Goal: Use online tool/utility: Utilize a website feature to perform a specific function

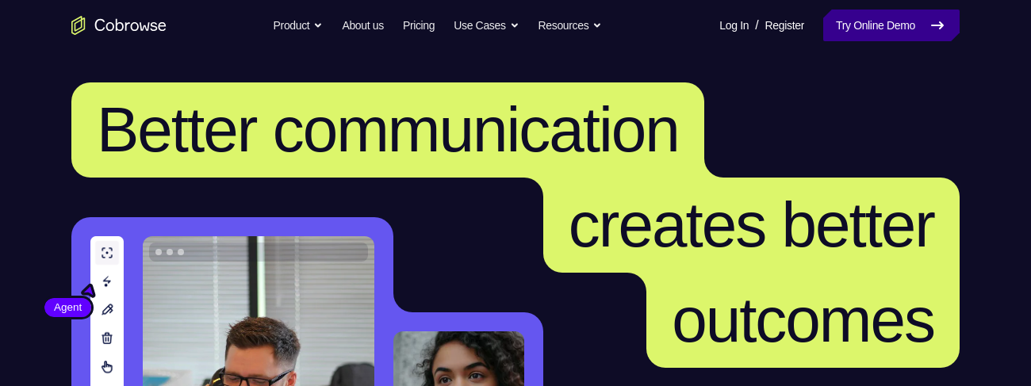
click at [887, 25] on link "Try Online Demo" at bounding box center [891, 26] width 136 height 32
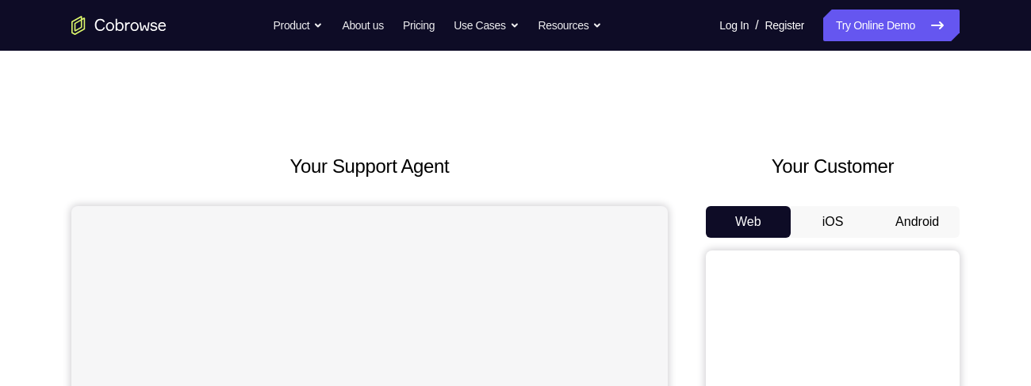
click at [904, 224] on button "Android" at bounding box center [917, 222] width 85 height 32
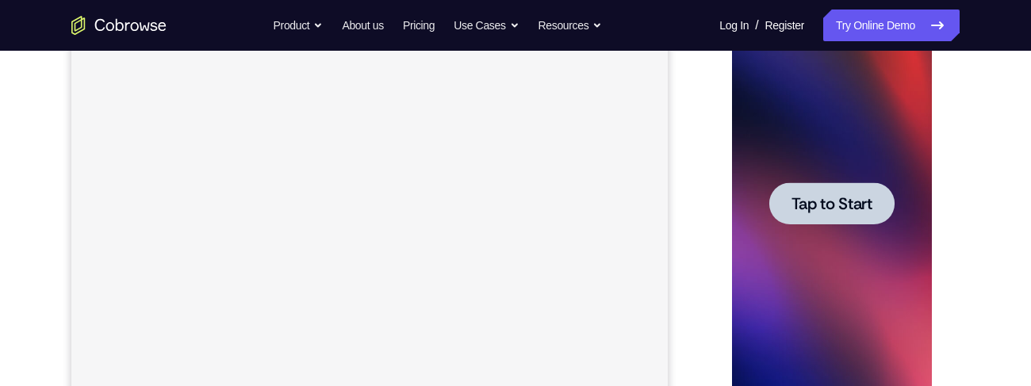
click at [818, 210] on span "Tap to Start" at bounding box center [831, 204] width 81 height 16
click at [818, 210] on div at bounding box center [831, 204] width 200 height 444
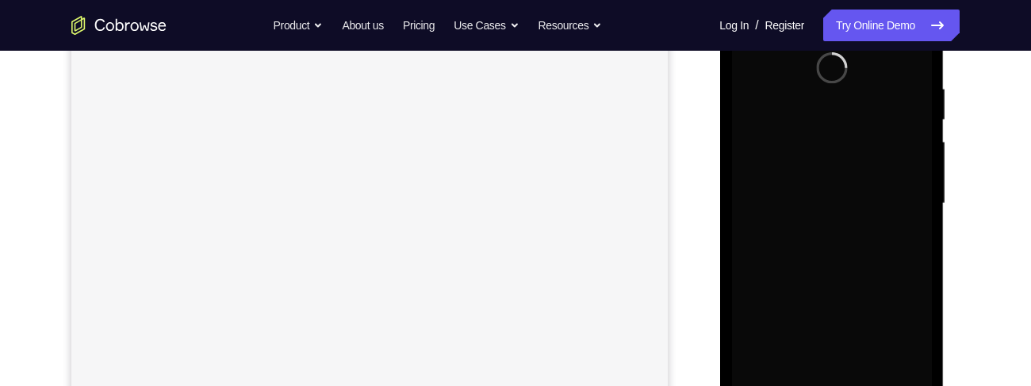
scroll to position [337, 0]
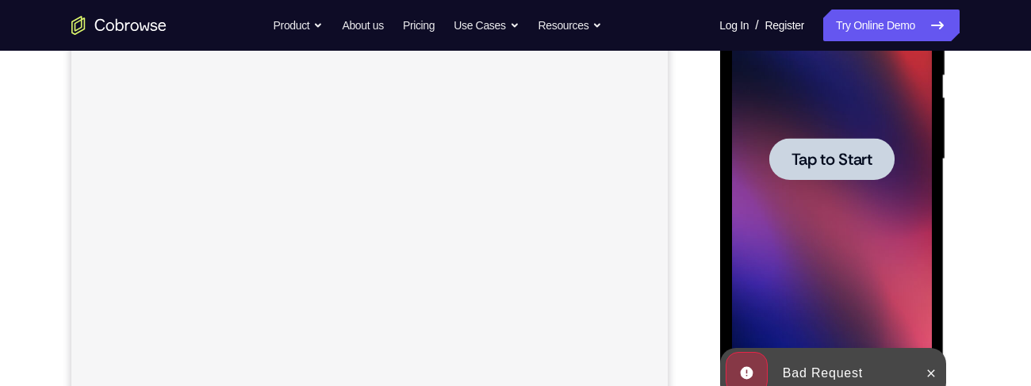
click at [818, 166] on span "Tap to Start" at bounding box center [831, 159] width 81 height 16
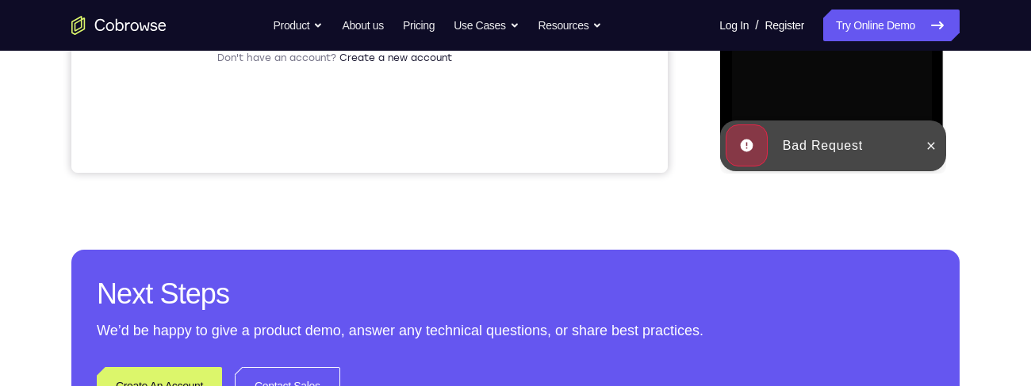
scroll to position [0, 0]
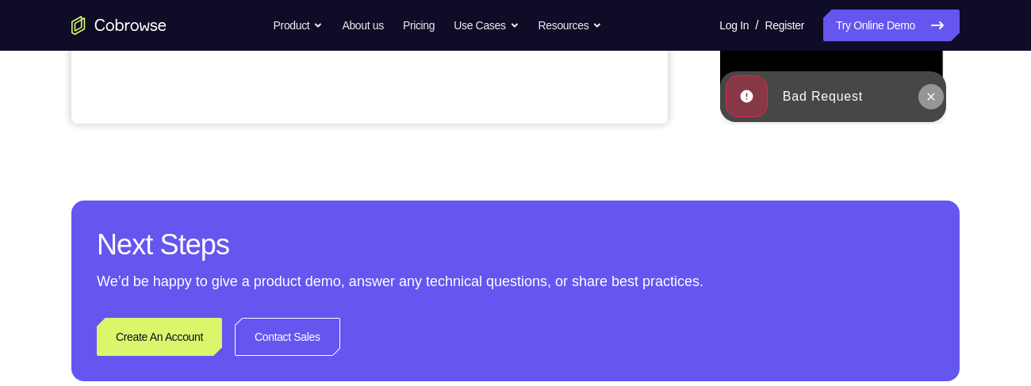
click at [936, 95] on icon at bounding box center [930, 96] width 13 height 13
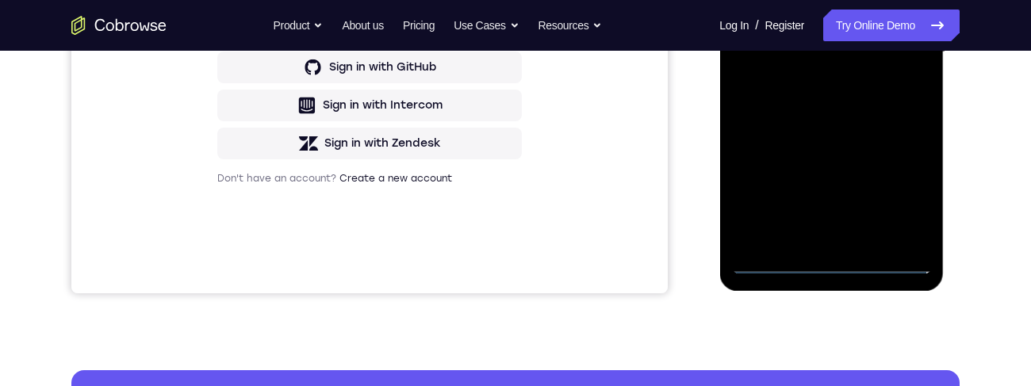
click at [814, 0] on div at bounding box center [831, 52] width 200 height 444
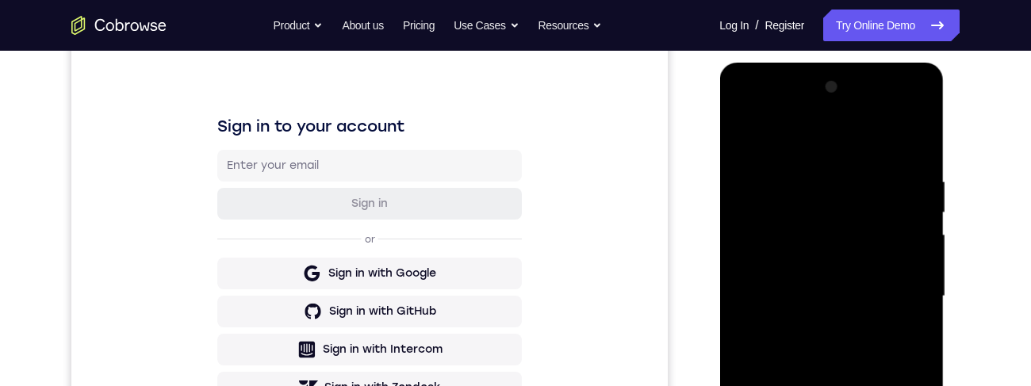
click at [899, 297] on div at bounding box center [831, 297] width 200 height 444
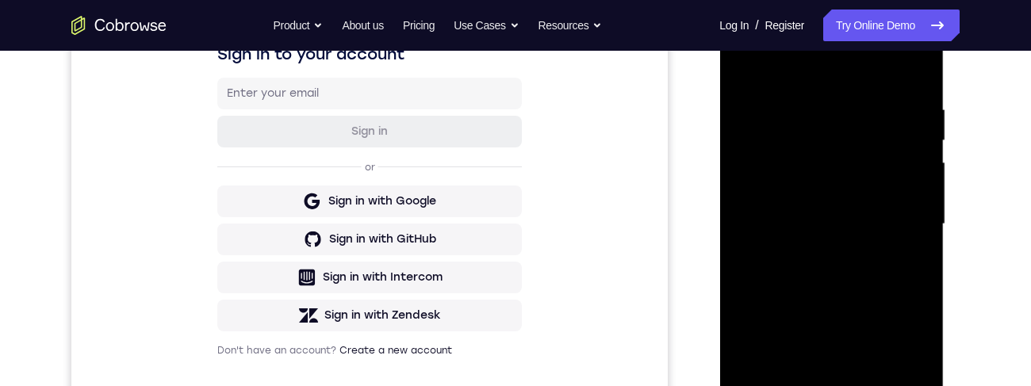
scroll to position [281, 0]
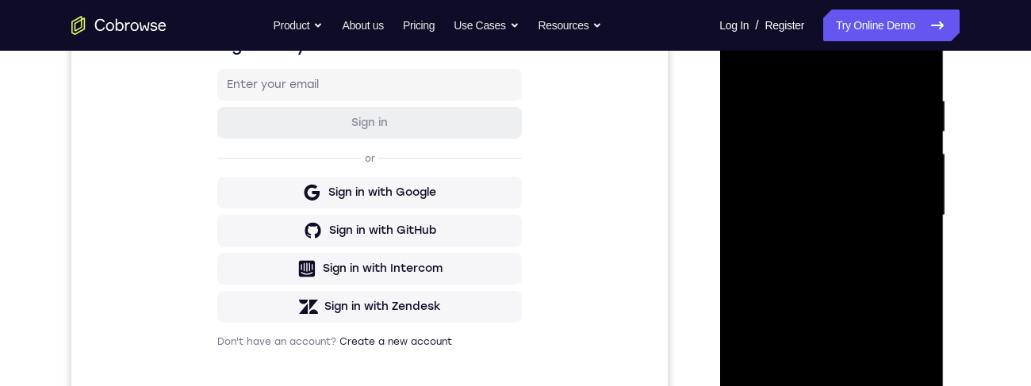
click at [811, 245] on div at bounding box center [831, 216] width 200 height 444
click at [781, 191] on div at bounding box center [831, 216] width 200 height 444
click at [792, 184] on div at bounding box center [831, 216] width 200 height 444
click at [839, 219] on div at bounding box center [831, 216] width 200 height 444
click at [860, 266] on div at bounding box center [831, 216] width 200 height 444
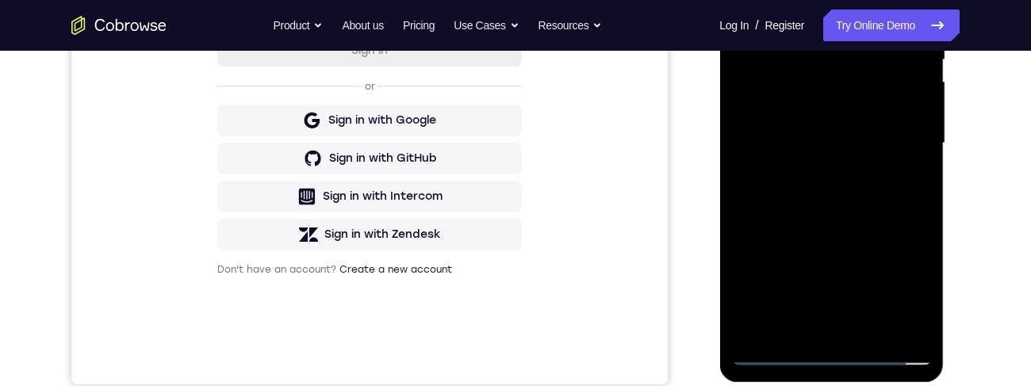
scroll to position [390, 0]
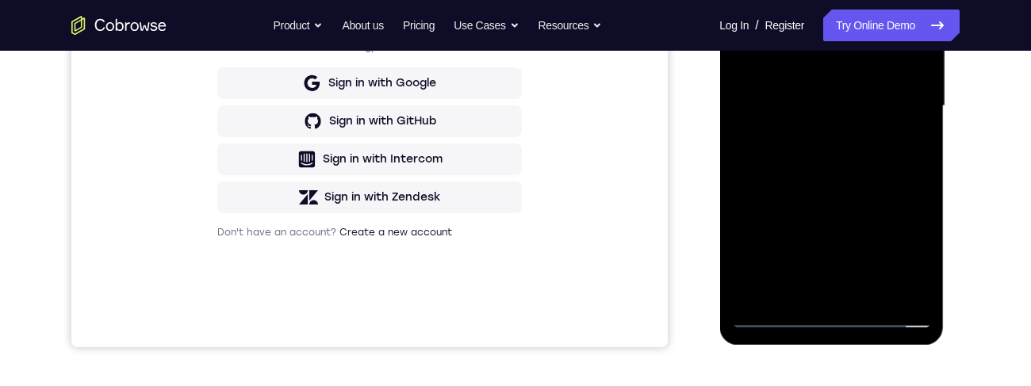
click at [839, 149] on div at bounding box center [831, 106] width 200 height 444
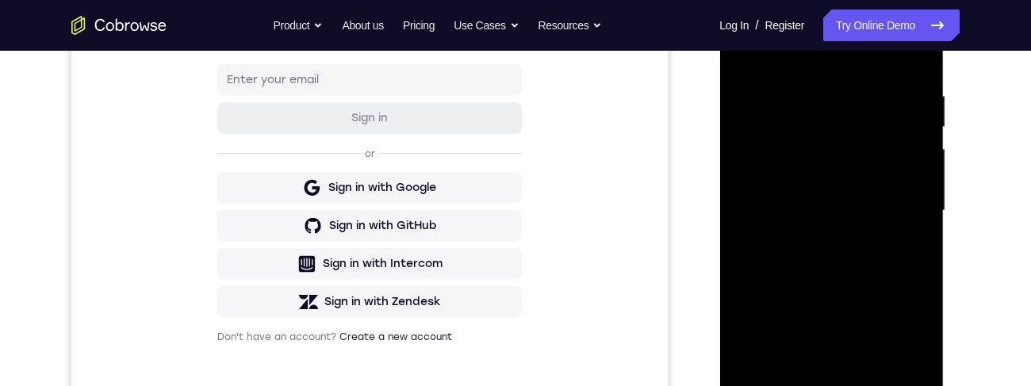
scroll to position [328, 0]
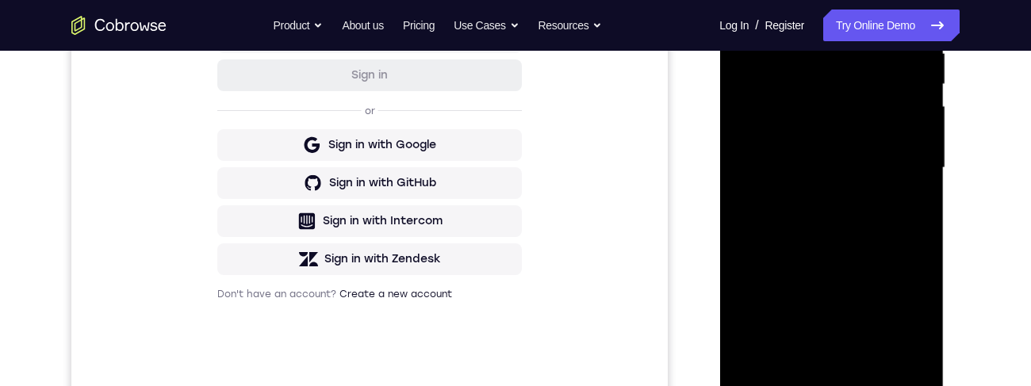
click at [845, 231] on div at bounding box center [831, 168] width 200 height 444
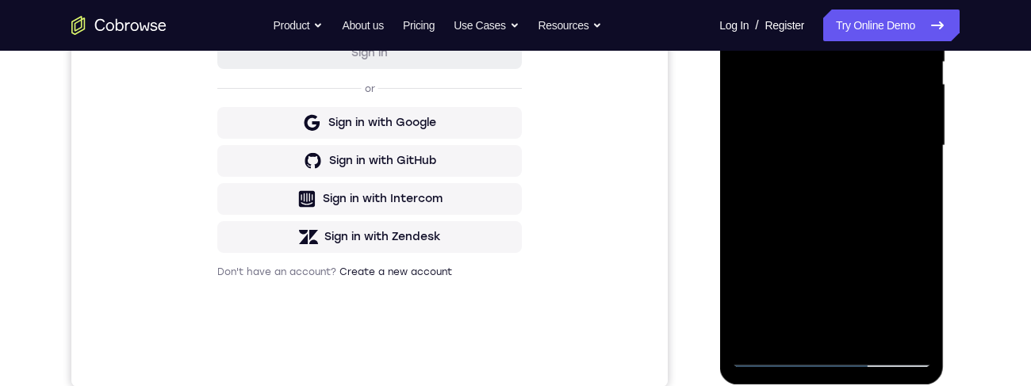
click at [922, 101] on div at bounding box center [831, 146] width 200 height 444
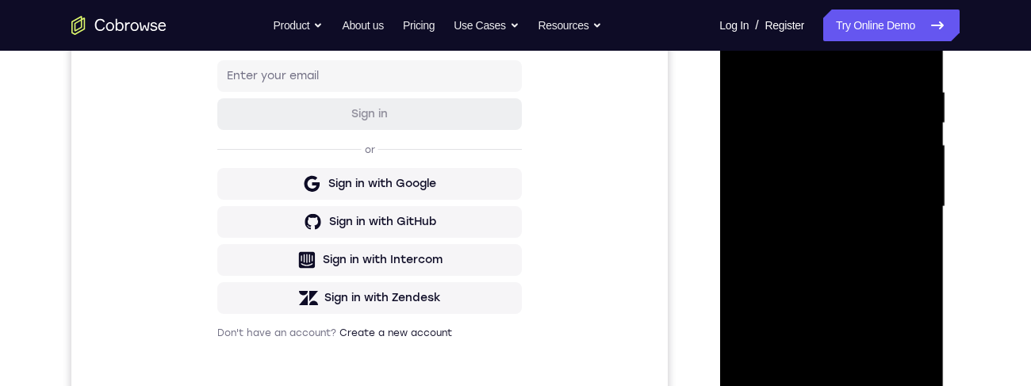
click at [923, 170] on div at bounding box center [831, 207] width 200 height 444
click at [929, 169] on div at bounding box center [831, 207] width 200 height 444
click at [925, 170] on div at bounding box center [831, 207] width 200 height 444
click at [923, 170] on div at bounding box center [831, 207] width 200 height 444
click at [925, 169] on div at bounding box center [831, 207] width 200 height 444
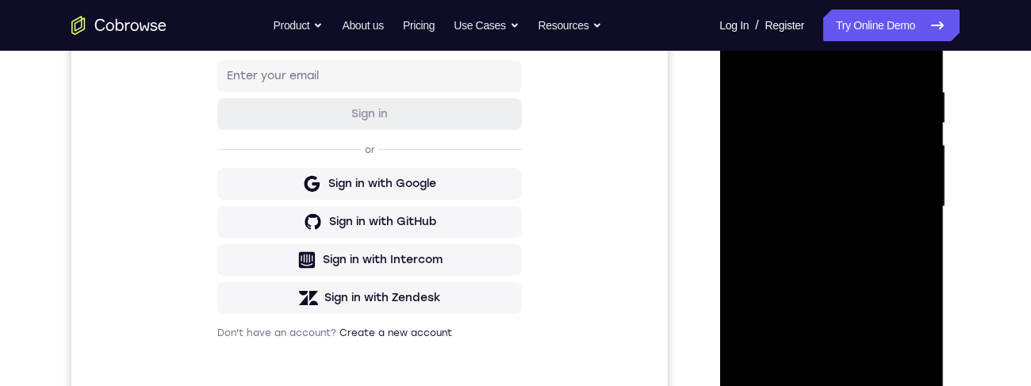
click at [923, 174] on div at bounding box center [831, 207] width 200 height 444
click at [923, 172] on div at bounding box center [831, 207] width 200 height 444
click at [930, 171] on div at bounding box center [831, 207] width 200 height 444
click at [925, 172] on div at bounding box center [831, 207] width 200 height 444
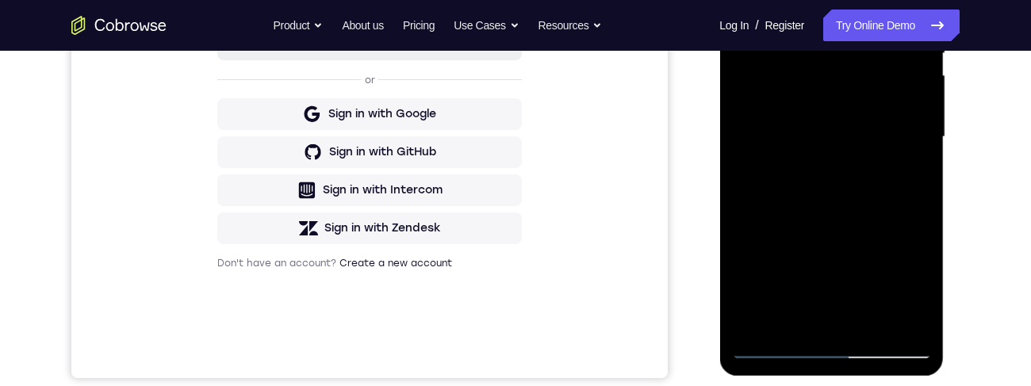
scroll to position [361, 0]
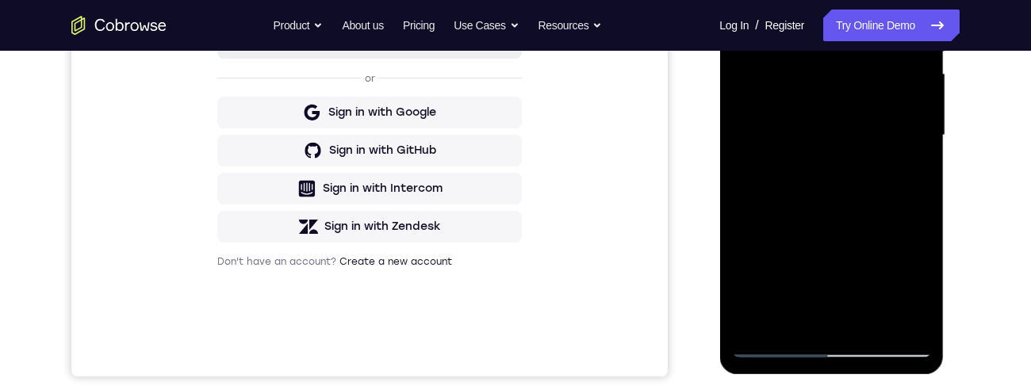
click at [879, 322] on div at bounding box center [831, 136] width 200 height 444
click at [850, 219] on div at bounding box center [831, 136] width 200 height 444
click at [856, 195] on div at bounding box center [831, 136] width 200 height 444
click at [917, 181] on div at bounding box center [831, 136] width 200 height 444
click at [754, 0] on div at bounding box center [831, 136] width 200 height 444
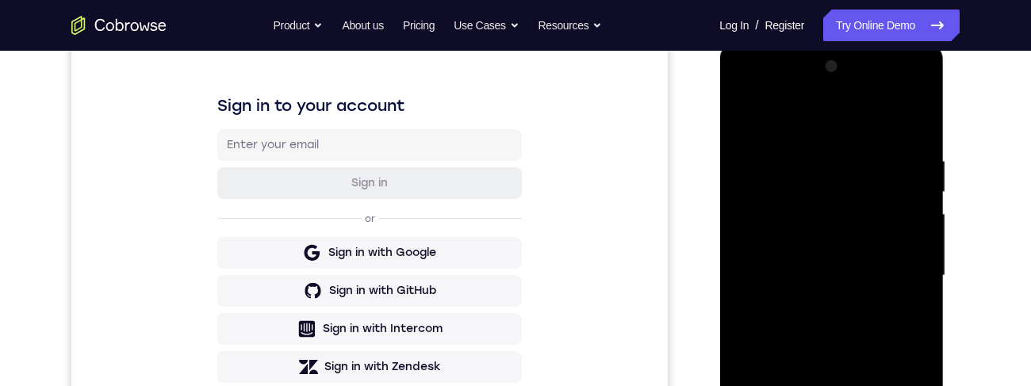
scroll to position [233, 0]
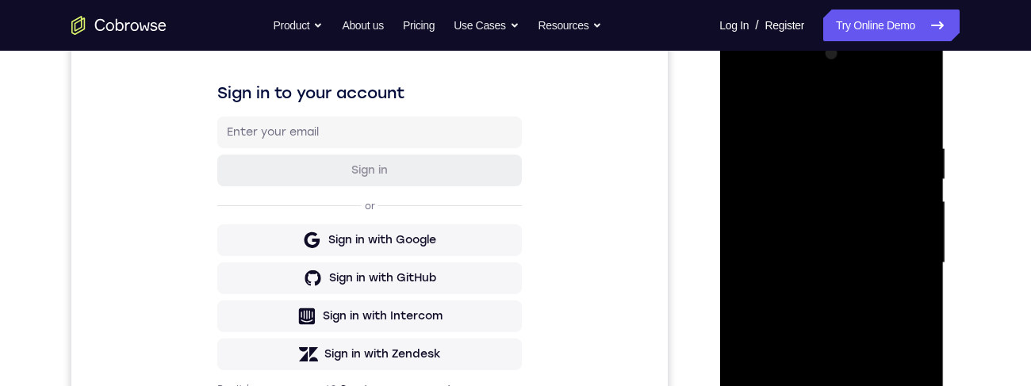
click at [823, 320] on div at bounding box center [831, 263] width 200 height 444
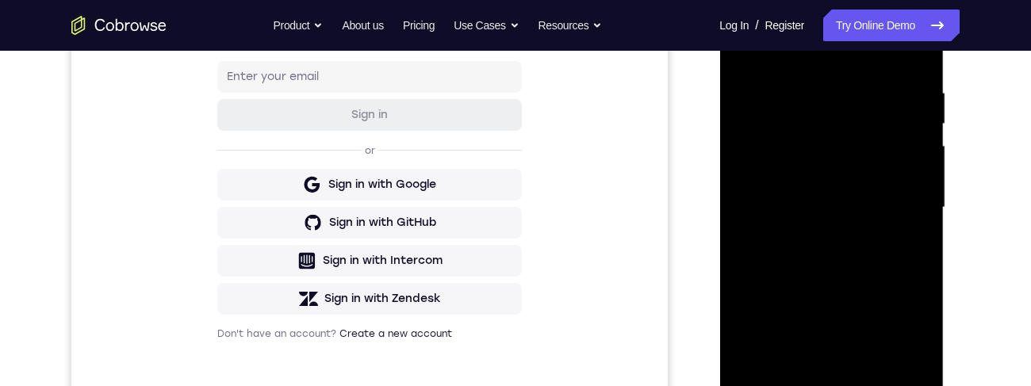
click at [829, 354] on div at bounding box center [831, 208] width 200 height 444
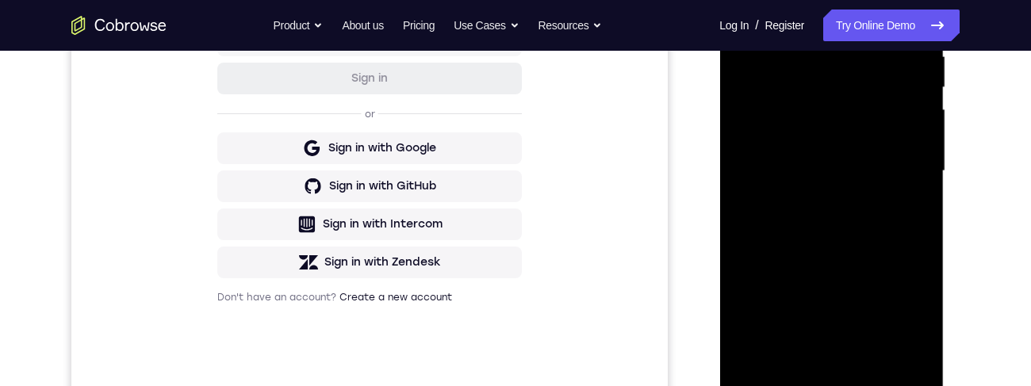
click at [902, 319] on div at bounding box center [831, 171] width 200 height 444
click at [910, 213] on div at bounding box center [831, 171] width 200 height 444
click at [906, 210] on div at bounding box center [831, 171] width 200 height 444
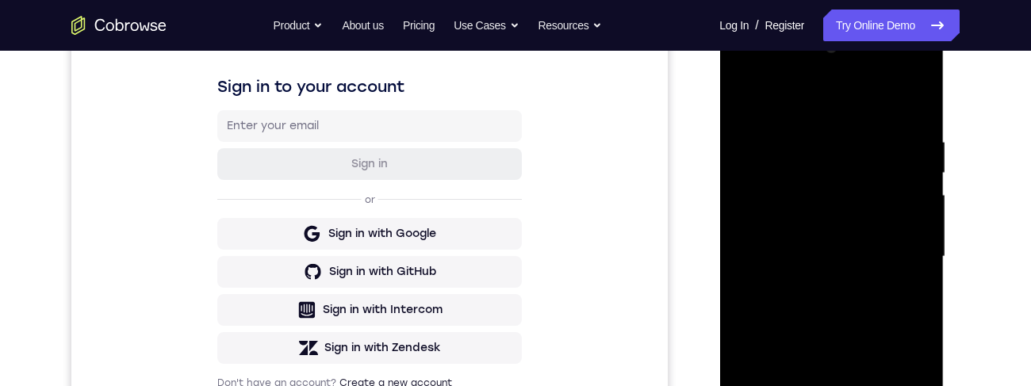
click at [753, 99] on div at bounding box center [831, 257] width 200 height 444
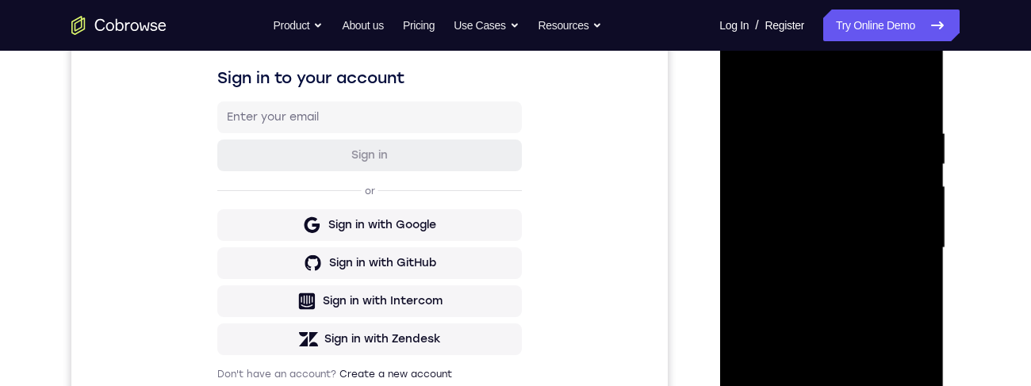
scroll to position [228, 0]
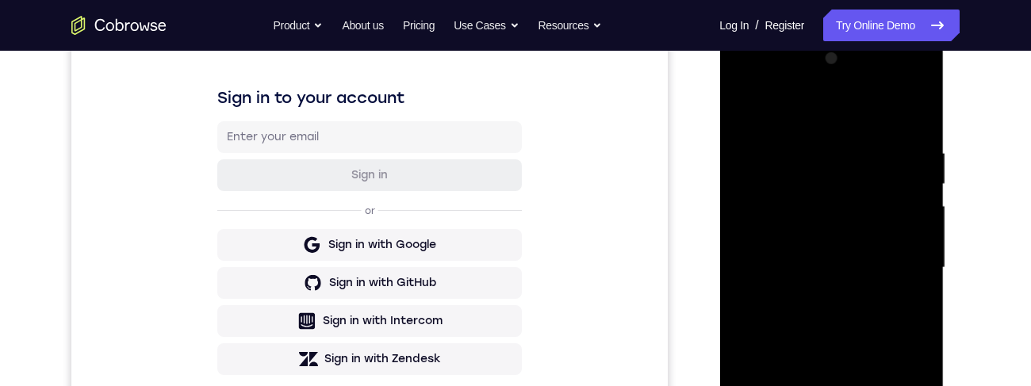
click at [763, 108] on div at bounding box center [831, 268] width 200 height 444
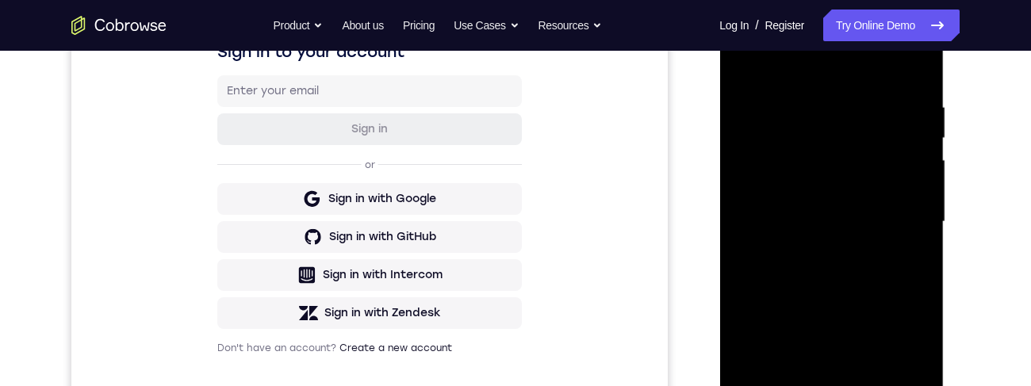
scroll to position [238, 0]
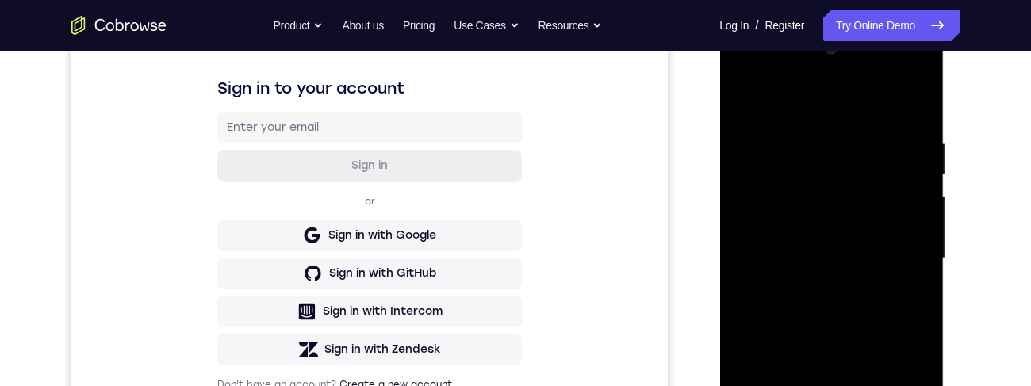
click at [811, 144] on div at bounding box center [831, 258] width 200 height 444
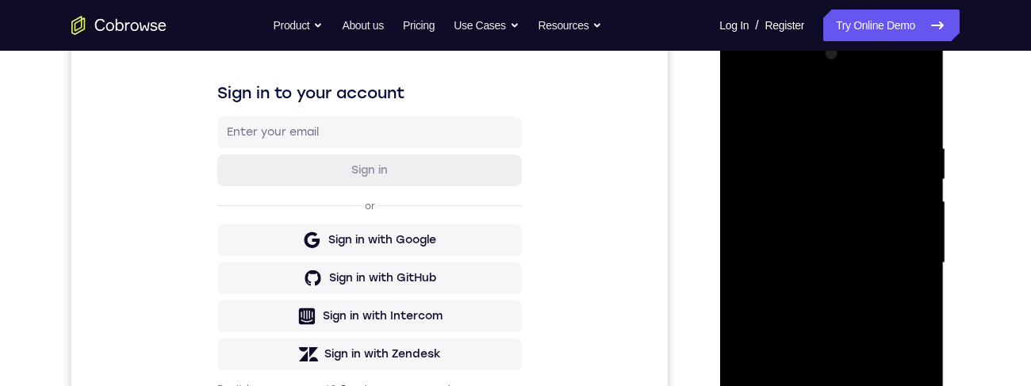
scroll to position [228, 0]
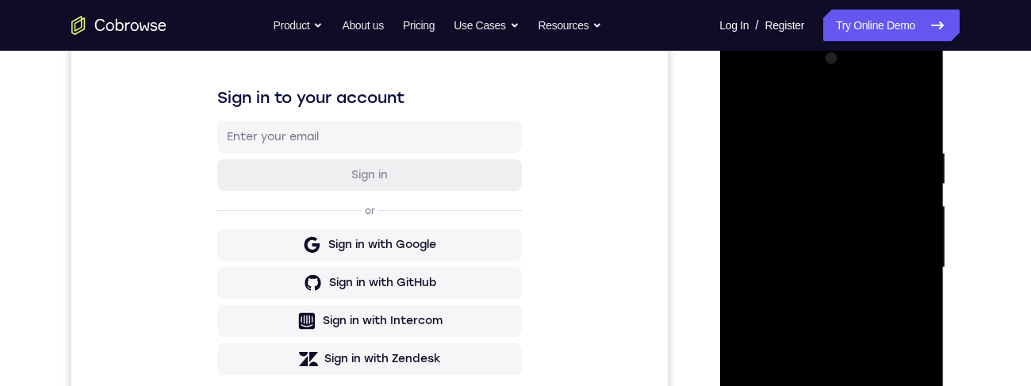
click at [753, 231] on div at bounding box center [831, 268] width 200 height 444
click at [908, 228] on div at bounding box center [831, 268] width 200 height 444
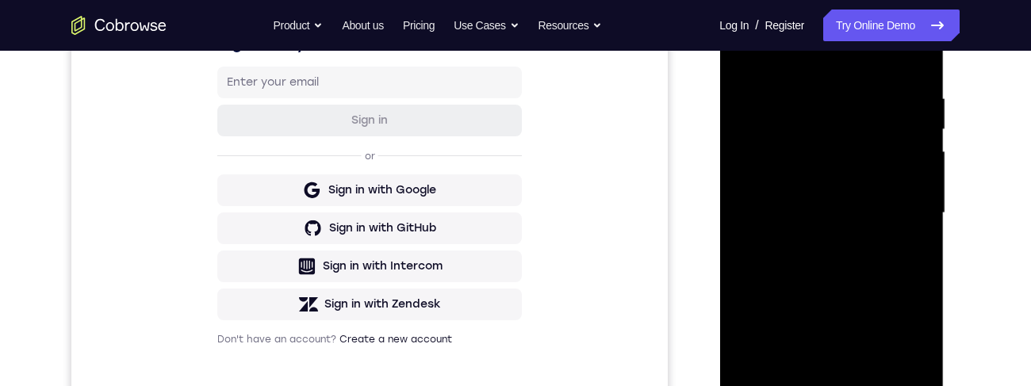
scroll to position [342, 0]
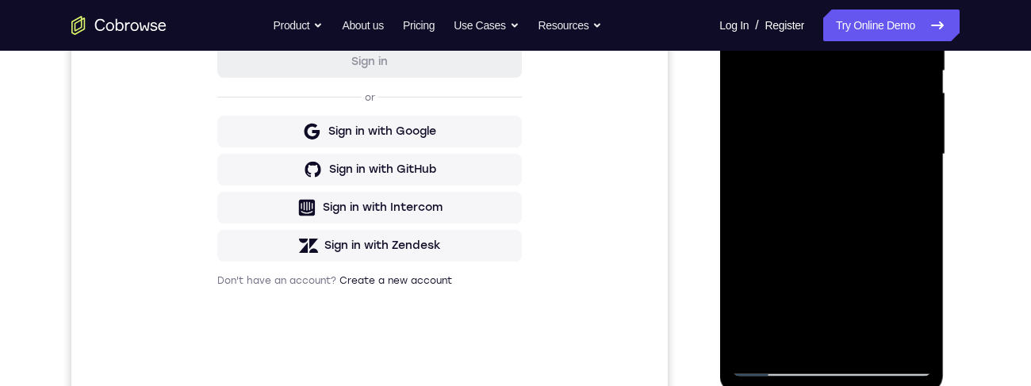
click at [814, 338] on div at bounding box center [831, 155] width 200 height 444
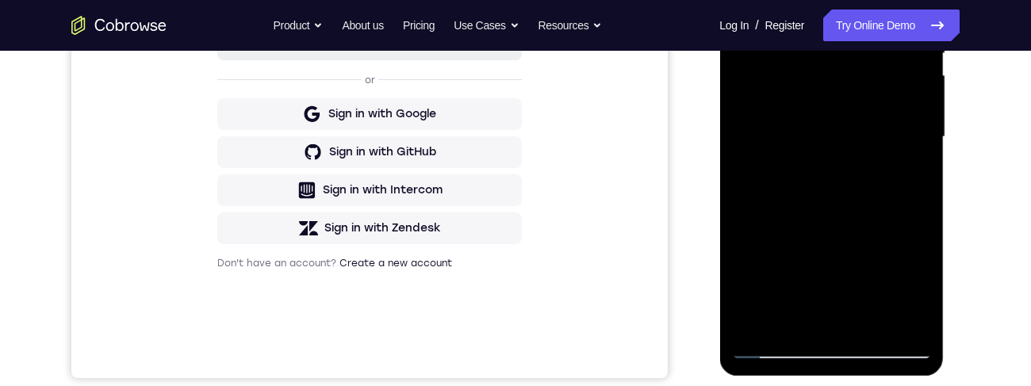
click at [847, 154] on div at bounding box center [831, 137] width 200 height 444
click at [917, 321] on div at bounding box center [831, 137] width 200 height 444
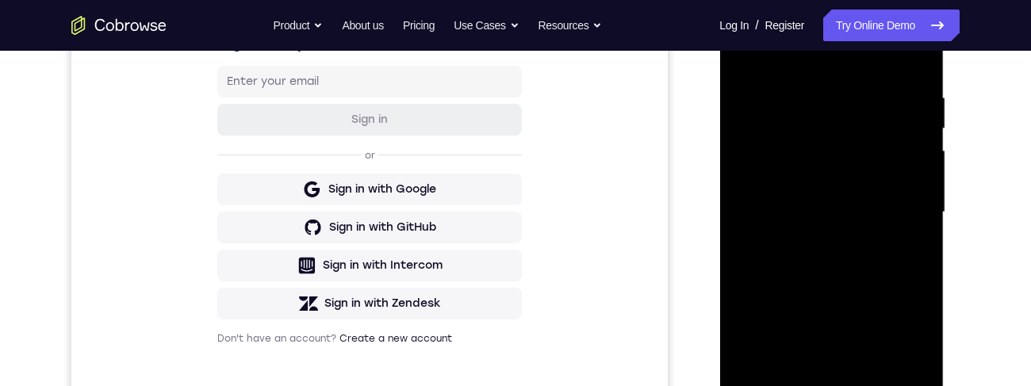
click at [807, 156] on div at bounding box center [831, 212] width 200 height 444
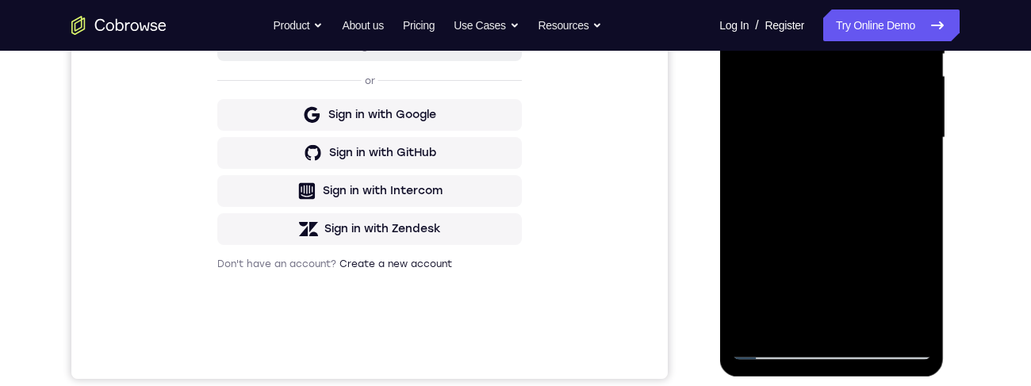
click at [850, 323] on div at bounding box center [831, 138] width 200 height 444
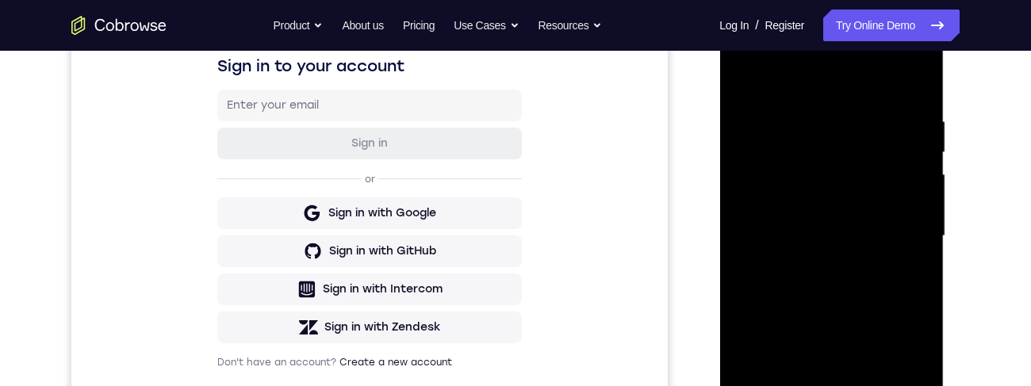
scroll to position [211, 0]
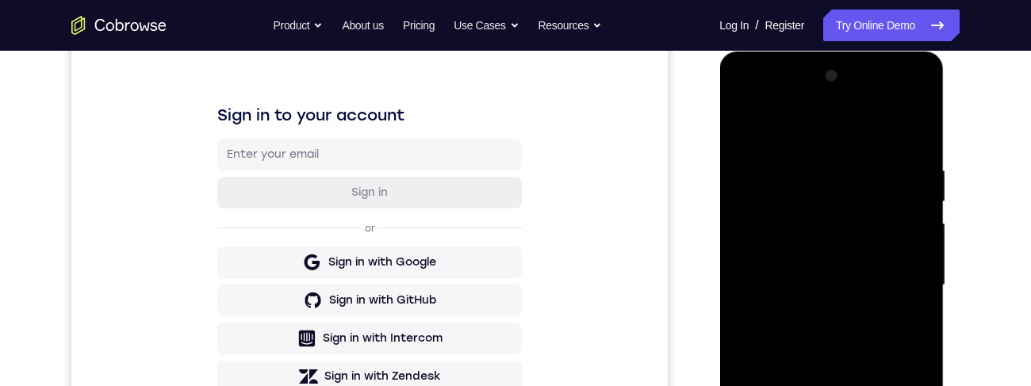
click at [911, 263] on div at bounding box center [831, 285] width 200 height 444
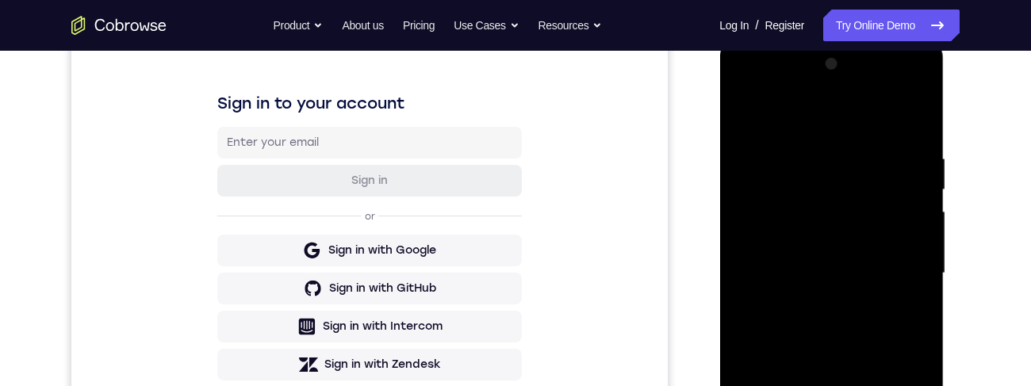
click at [889, 266] on div at bounding box center [831, 274] width 200 height 444
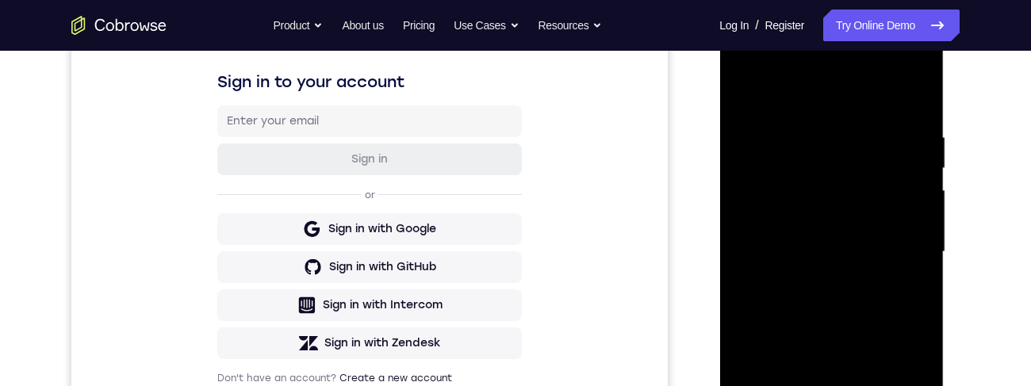
scroll to position [245, 0]
click at [898, 244] on div at bounding box center [831, 251] width 200 height 444
click at [905, 247] on div at bounding box center [831, 251] width 200 height 444
click at [907, 260] on div at bounding box center [831, 251] width 200 height 444
click at [756, 262] on div at bounding box center [831, 251] width 200 height 444
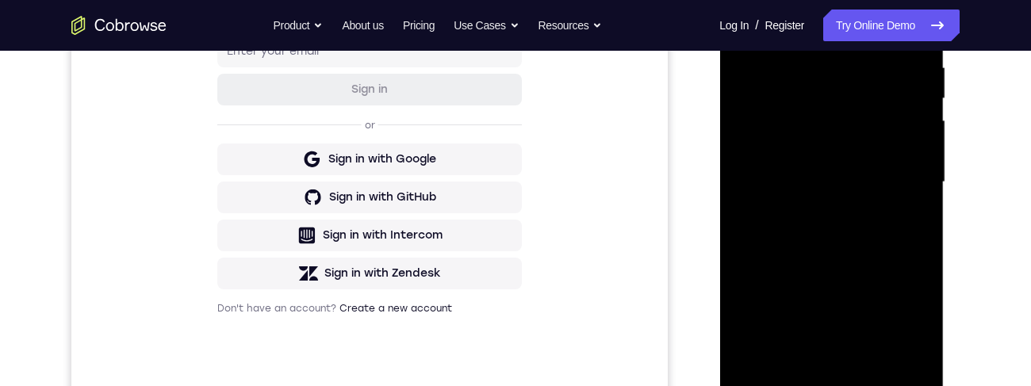
scroll to position [320, 0]
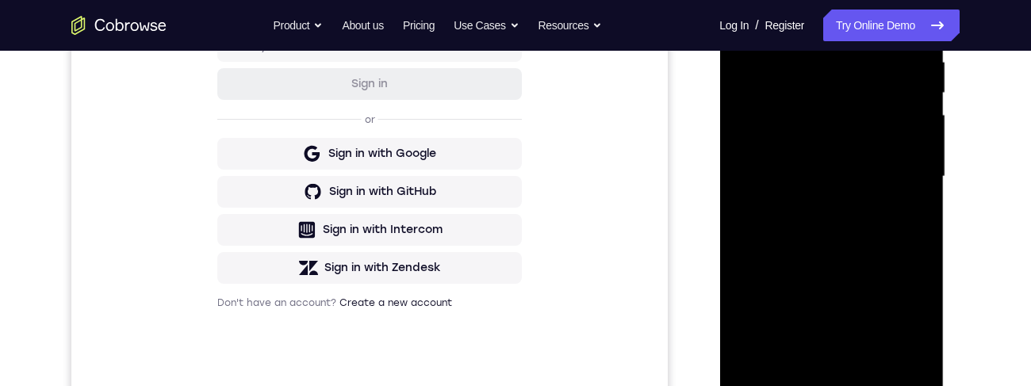
click at [897, 205] on div at bounding box center [831, 177] width 200 height 444
click at [913, 205] on div at bounding box center [831, 176] width 200 height 444
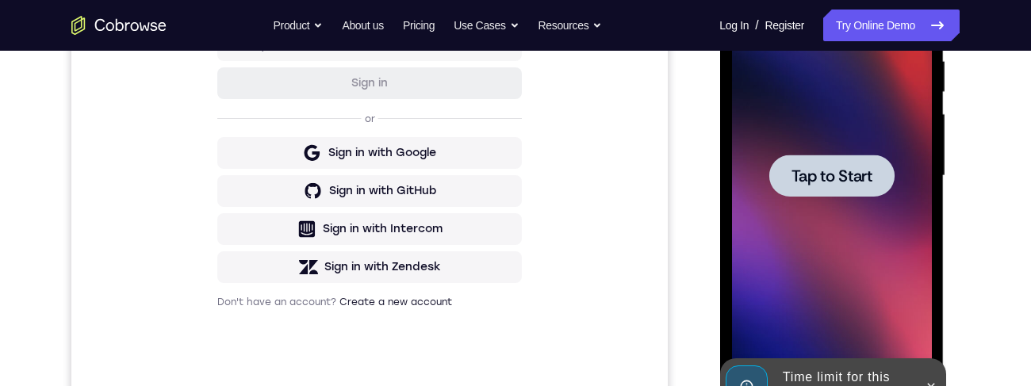
scroll to position [0, 0]
